Goal: Task Accomplishment & Management: Use online tool/utility

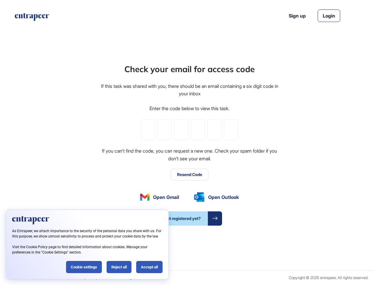
click at [190, 142] on div "Check your email for access code If this task was shared with you, there should…" at bounding box center [189, 144] width 179 height 162
click at [148, 130] on input "tel" at bounding box center [148, 129] width 14 height 21
click at [165, 130] on input "tel" at bounding box center [165, 129] width 14 height 21
click at [181, 130] on input "tel" at bounding box center [181, 129] width 14 height 21
click at [198, 130] on input "tel" at bounding box center [198, 129] width 14 height 21
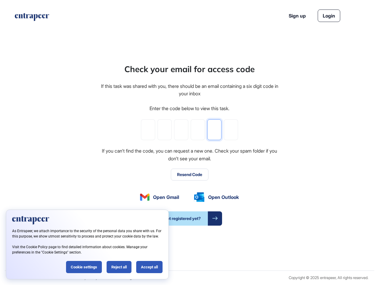
click at [215, 130] on input "tel" at bounding box center [214, 129] width 14 height 21
click at [231, 130] on input "tel" at bounding box center [231, 129] width 14 height 21
click at [190, 174] on button "Resend Code" at bounding box center [190, 174] width 38 height 12
